Goal: Navigation & Orientation: Understand site structure

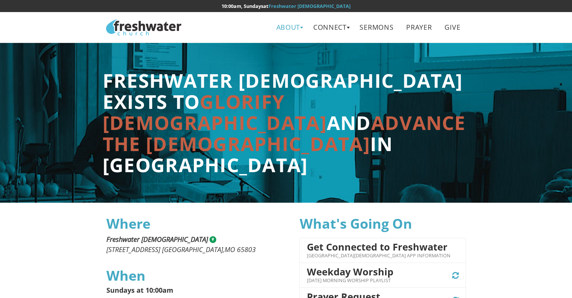
click at [287, 27] on link "About" at bounding box center [288, 27] width 35 height 17
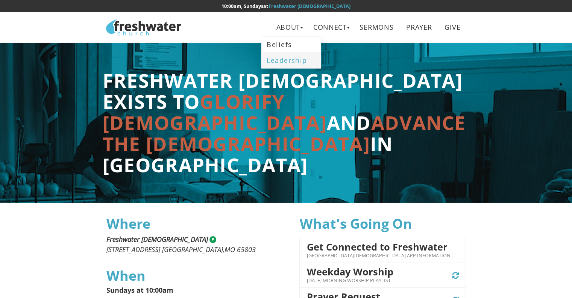
click at [282, 59] on link "Leadership" at bounding box center [291, 59] width 59 height 15
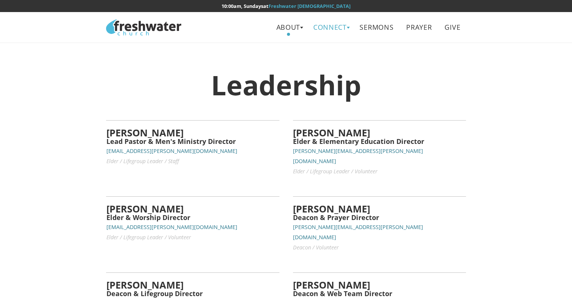
click at [331, 28] on link "Connect" at bounding box center [330, 27] width 45 height 17
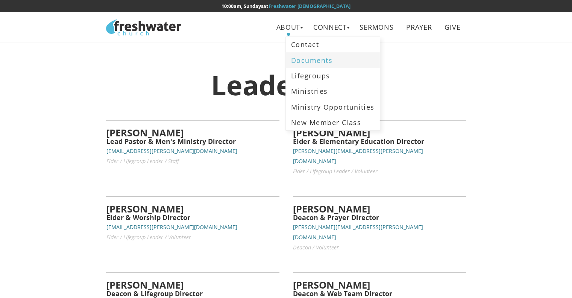
click at [317, 60] on link "Documents" at bounding box center [333, 59] width 94 height 15
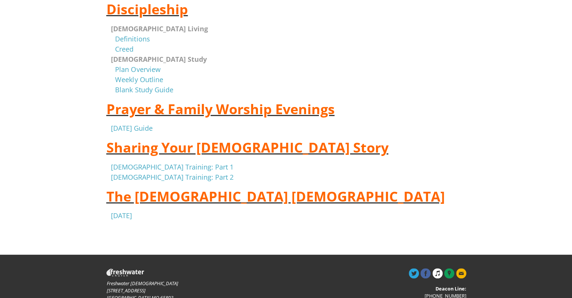
scroll to position [113, 0]
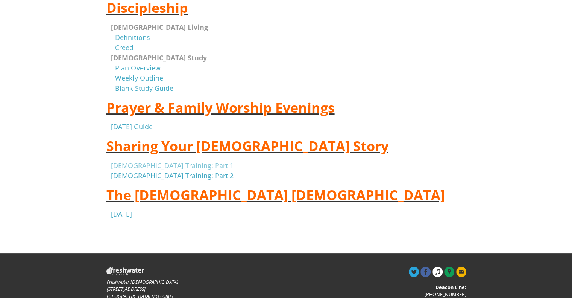
click at [181, 164] on link "Evangelism Training: Part 1" at bounding box center [172, 165] width 123 height 9
click at [148, 175] on link "Evangelism Training: Part 2" at bounding box center [172, 175] width 123 height 9
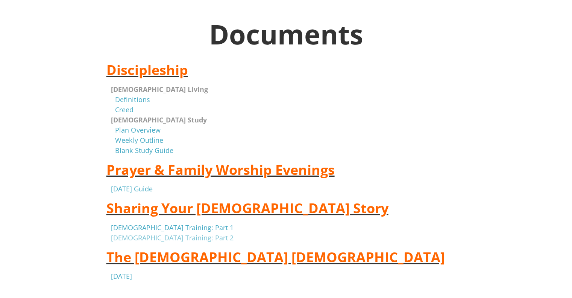
scroll to position [0, 0]
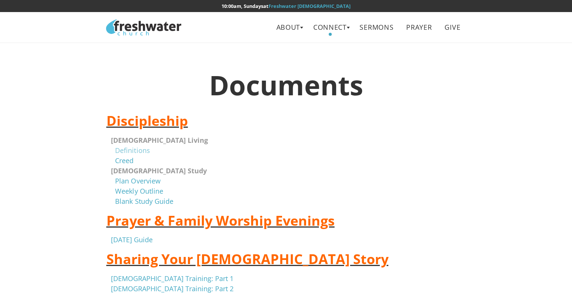
click at [141, 146] on link "Definitions" at bounding box center [132, 150] width 35 height 9
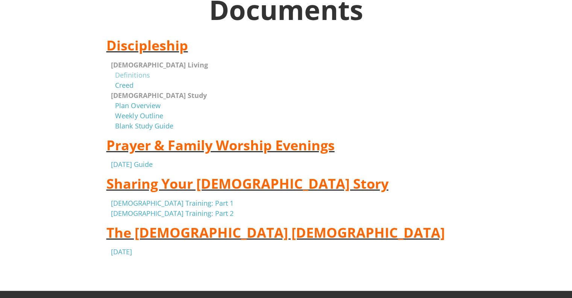
scroll to position [148, 0]
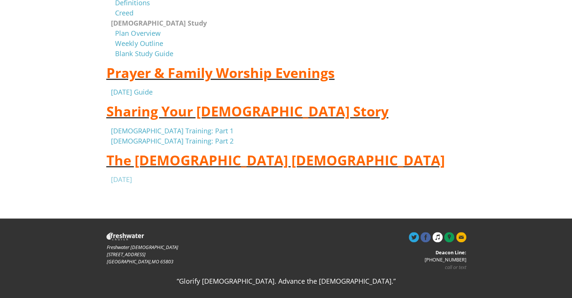
click at [128, 178] on link "April 22, 2018" at bounding box center [121, 179] width 21 height 9
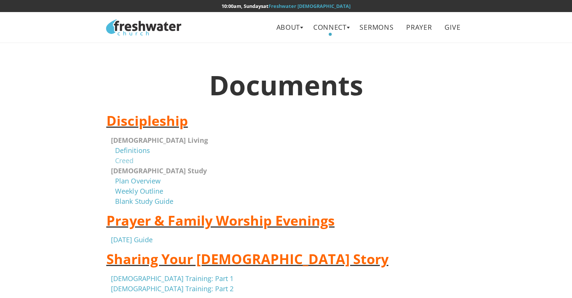
click at [126, 159] on link "Creed" at bounding box center [124, 160] width 18 height 9
click at [322, 29] on link "Connect" at bounding box center [330, 27] width 45 height 17
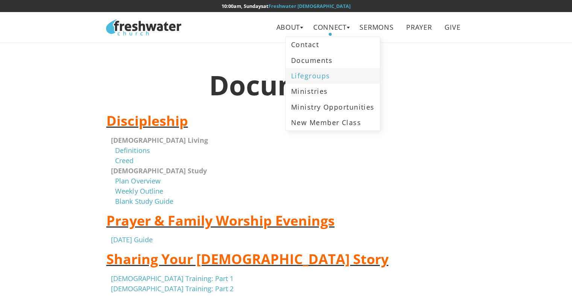
click at [318, 80] on link "Lifegroups" at bounding box center [333, 75] width 94 height 15
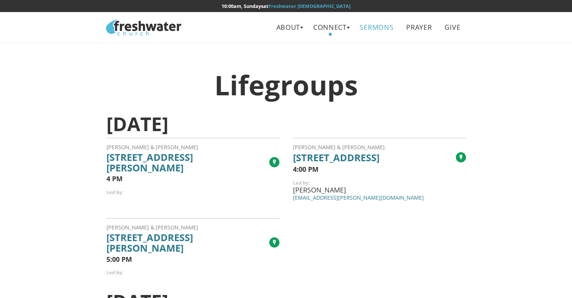
click at [372, 26] on link "Sermons" at bounding box center [376, 27] width 45 height 17
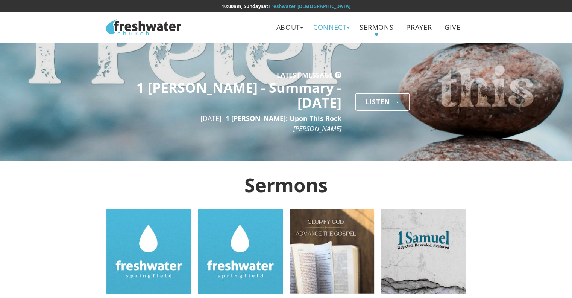
click at [332, 25] on link "Connect" at bounding box center [330, 27] width 45 height 17
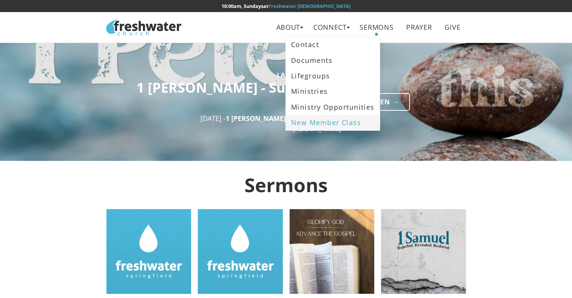
click at [321, 124] on link "New Member Class" at bounding box center [333, 122] width 94 height 15
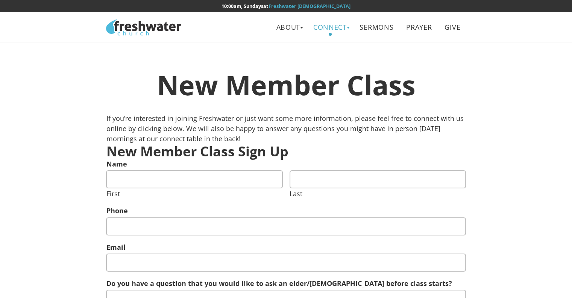
click at [319, 28] on link "Connect" at bounding box center [330, 27] width 45 height 17
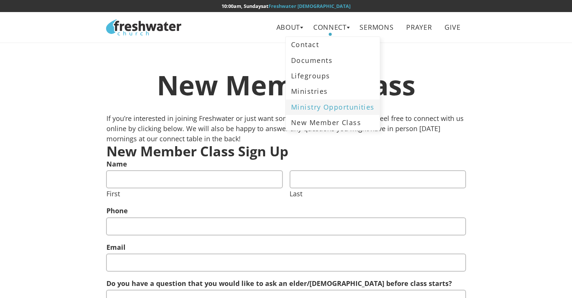
click at [306, 109] on link "Ministry Opportunities" at bounding box center [333, 106] width 94 height 15
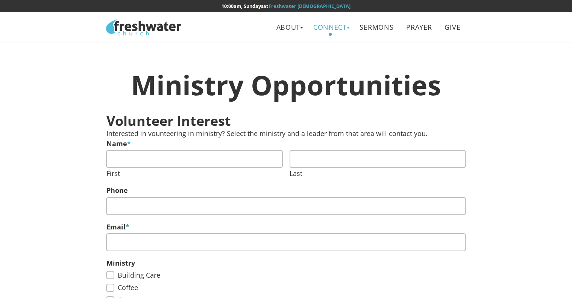
click at [335, 24] on link "Connect" at bounding box center [330, 27] width 45 height 17
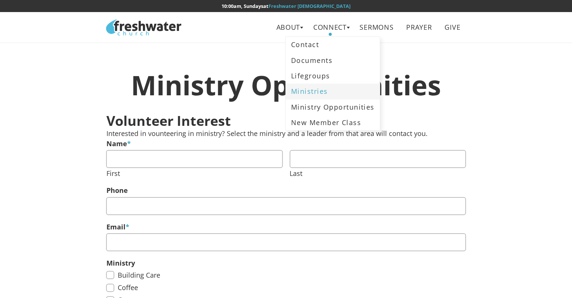
click at [306, 93] on link "Ministries" at bounding box center [333, 91] width 94 height 15
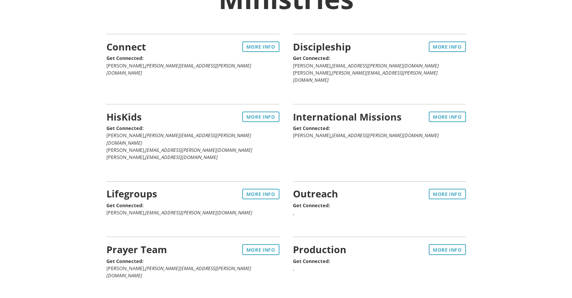
scroll to position [75, 0]
